Goal: Task Accomplishment & Management: Use online tool/utility

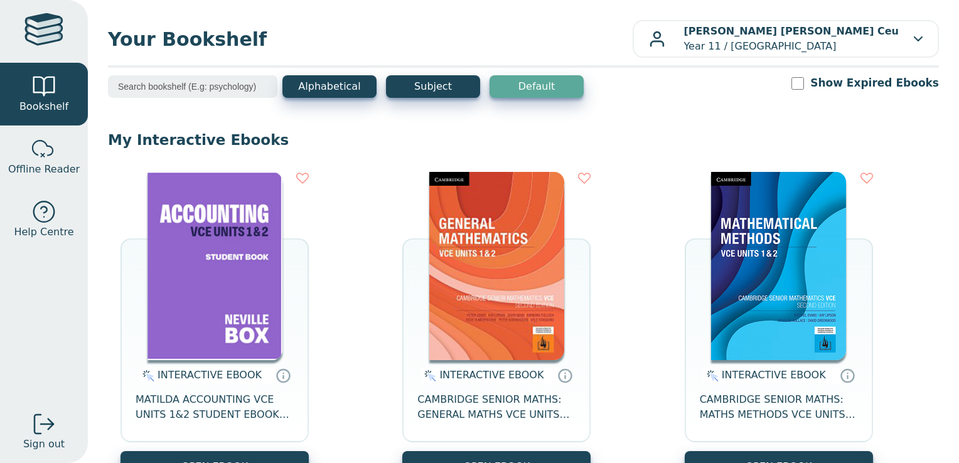
click at [221, 362] on div "INTERACTIVE EBOOK MATILDA ACCOUNTING VCE UNITS 1&2 STUDENT EBOOK 7E" at bounding box center [215, 405] width 188 height 91
click at [202, 392] on div "INTERACTIVE EBOOK MATILDA ACCOUNTING VCE UNITS 1&2 STUDENT EBOOK 7E" at bounding box center [215, 405] width 188 height 91
click at [192, 407] on span "MATILDA ACCOUNTING VCE UNITS 1&2 STUDENT EBOOK 7E" at bounding box center [215, 407] width 158 height 30
click at [242, 293] on img at bounding box center [214, 266] width 135 height 188
